Goal: Task Accomplishment & Management: Complete application form

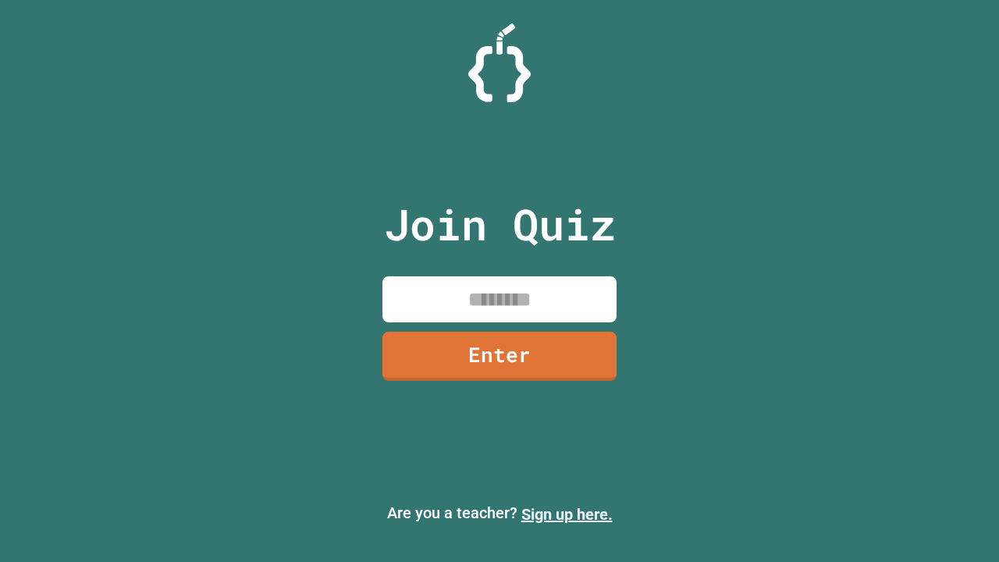
click at [567, 515] on link "Sign up here." at bounding box center [567, 514] width 91 height 19
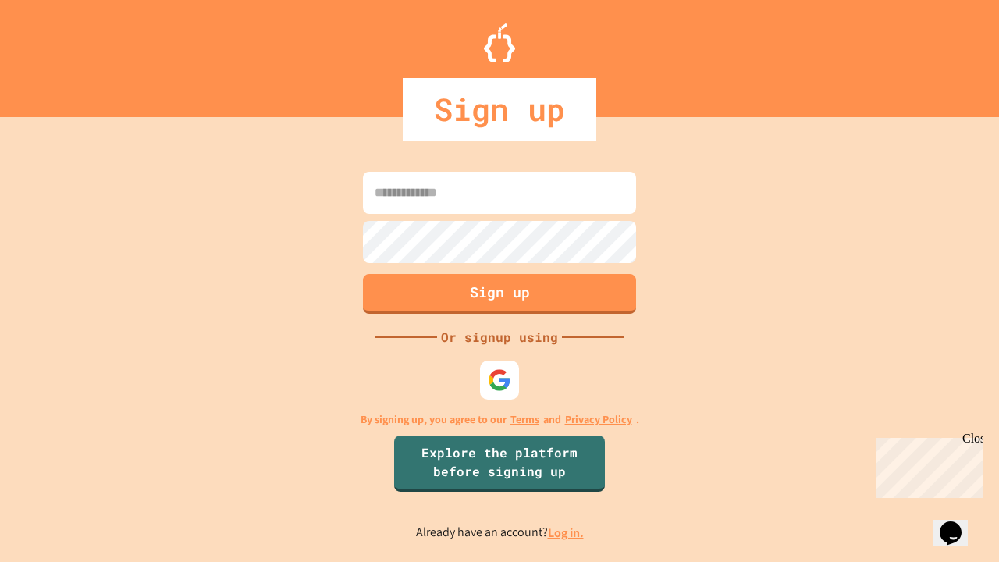
click at [567, 533] on link "Log in." at bounding box center [566, 533] width 36 height 16
